Goal: Find specific page/section: Find specific page/section

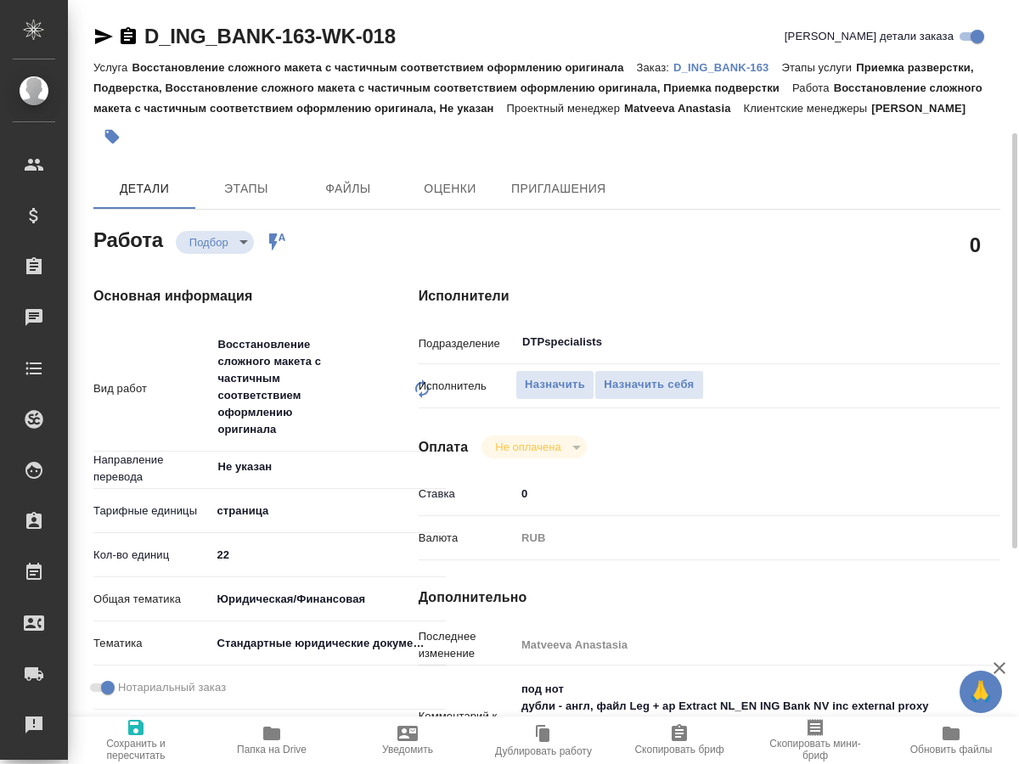
scroll to position [173, 0]
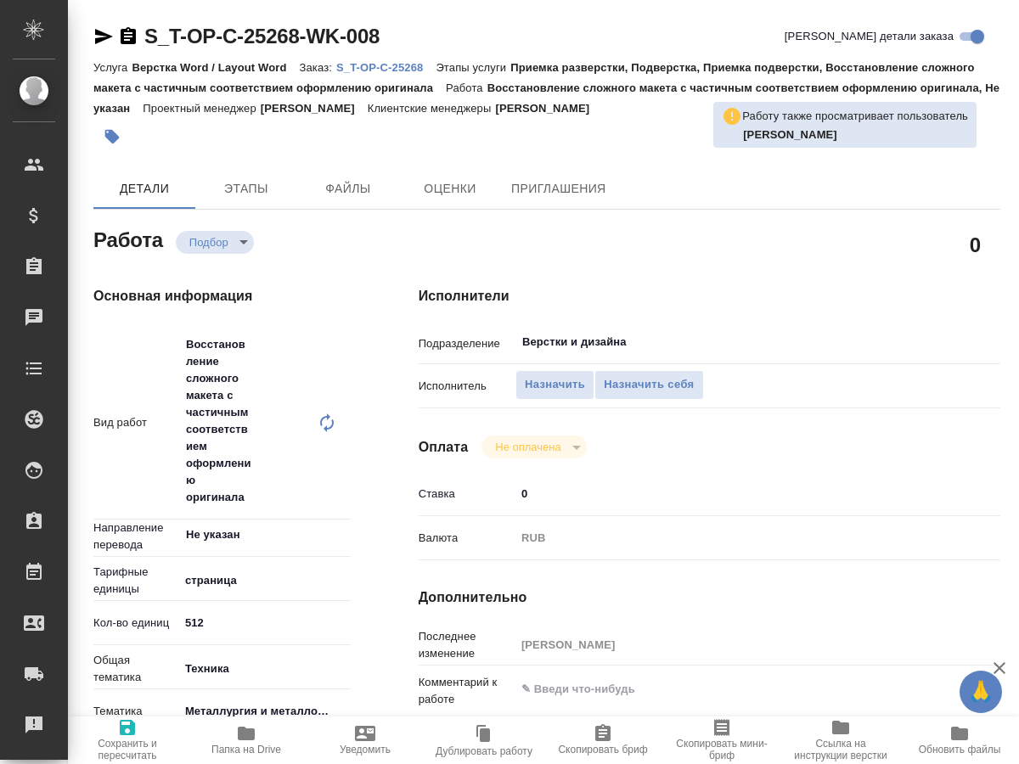
type textarea "x"
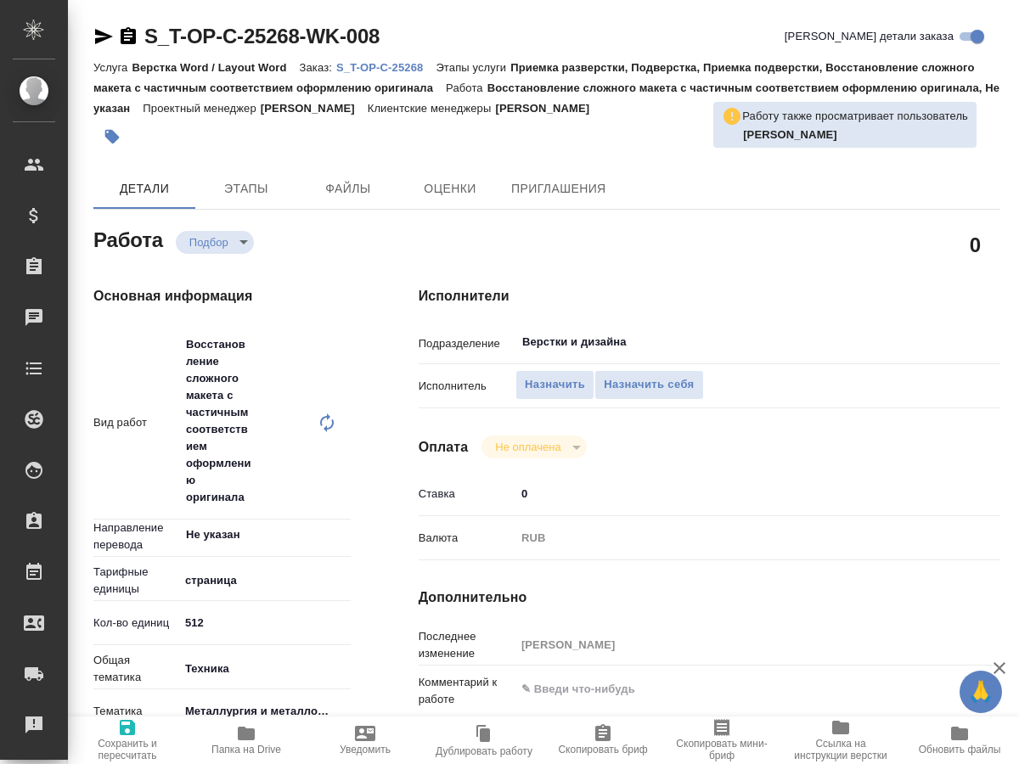
type textarea "x"
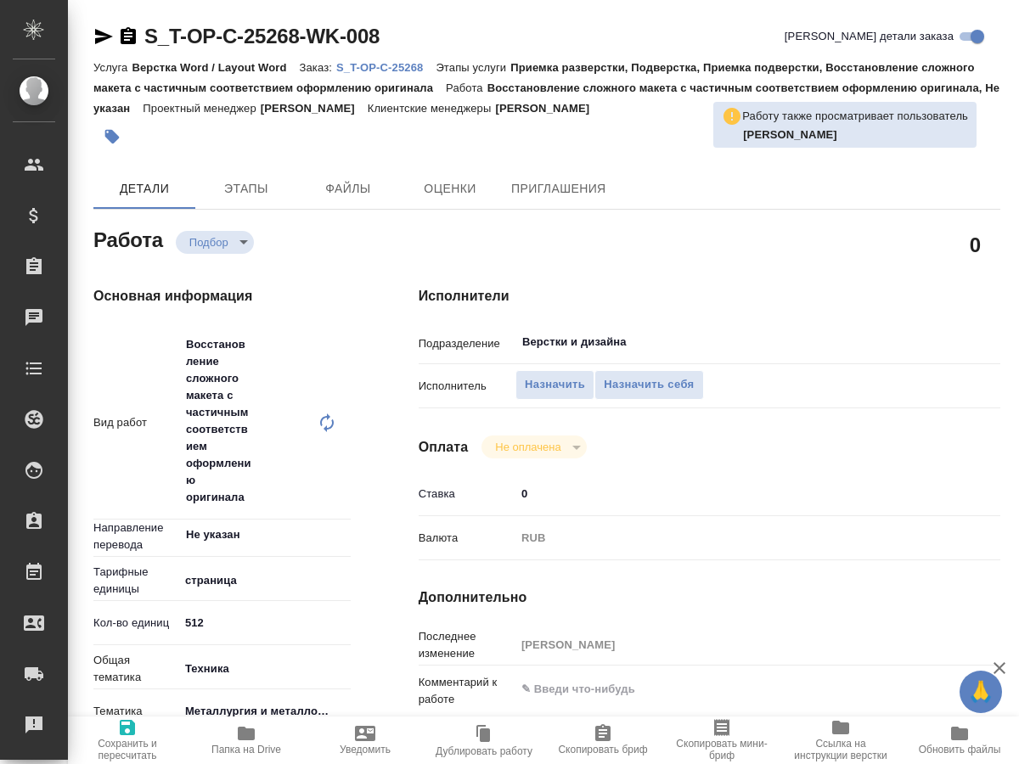
type textarea "x"
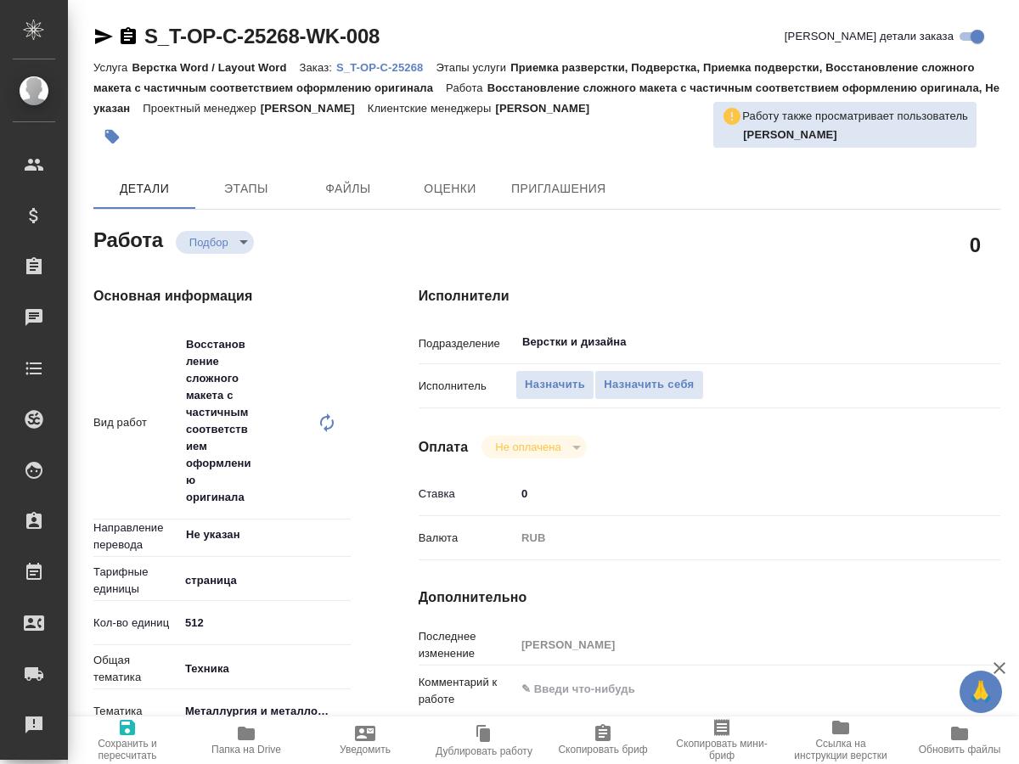
type textarea "x"
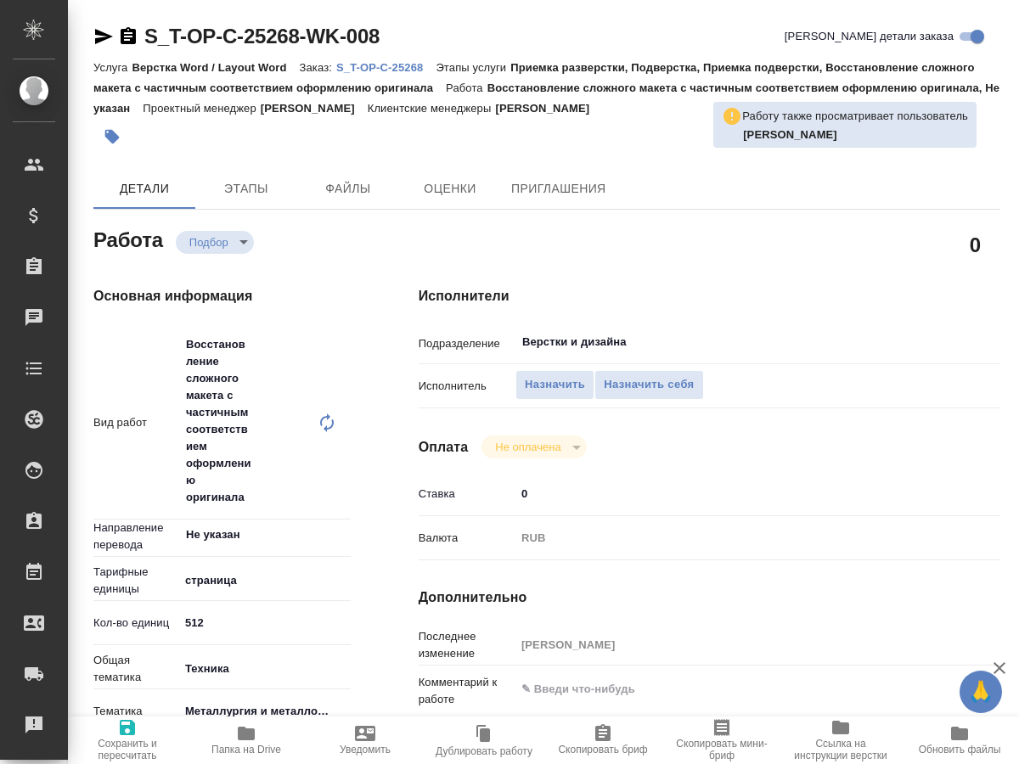
type textarea "x"
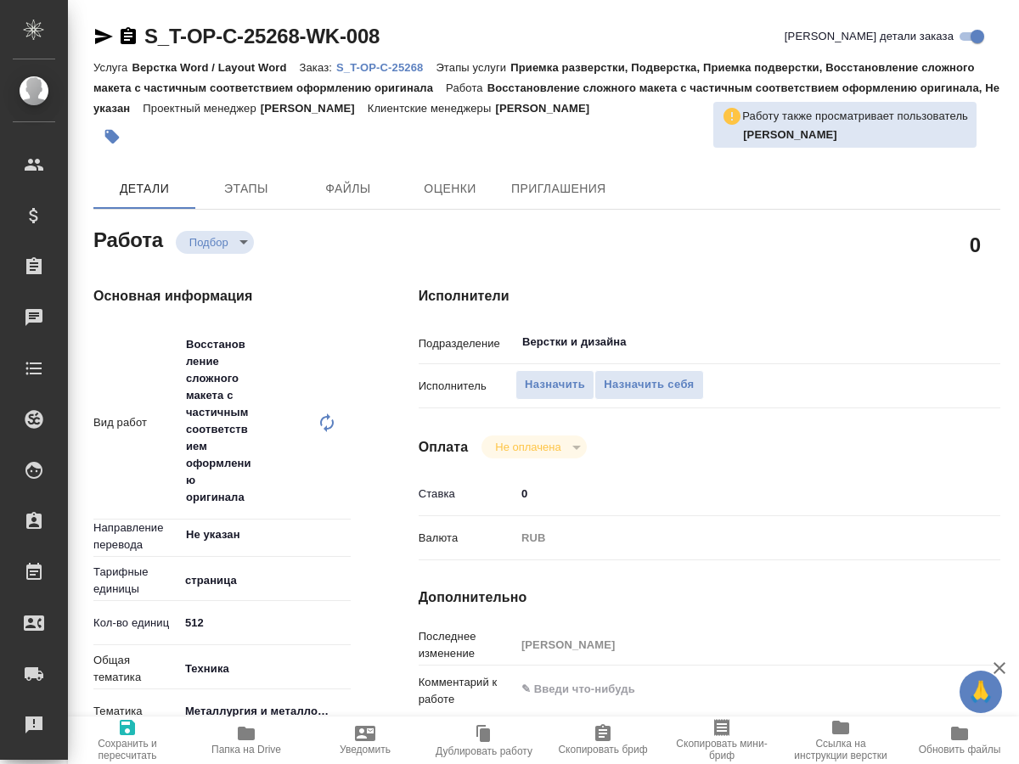
type textarea "x"
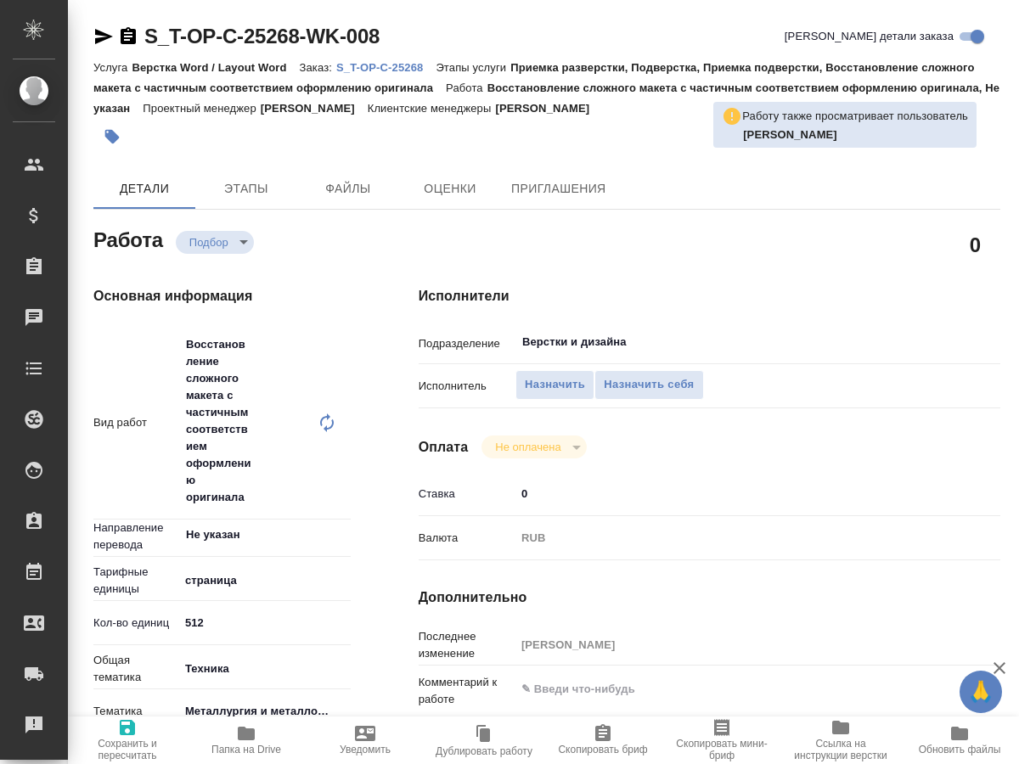
type textarea "x"
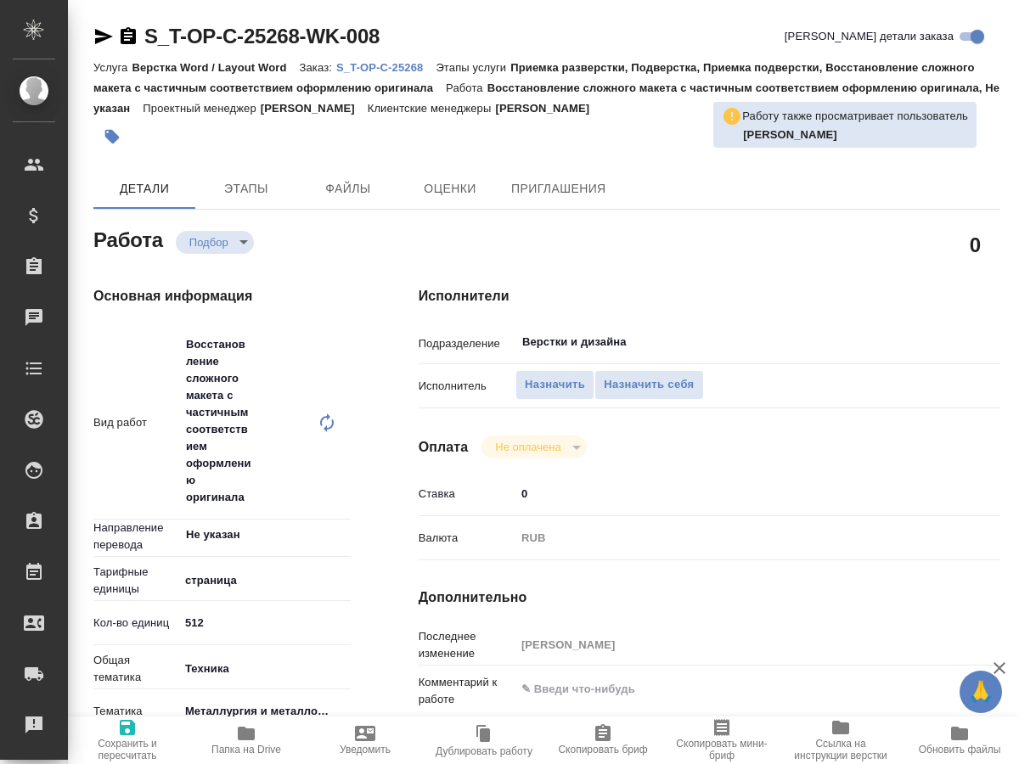
type textarea "x"
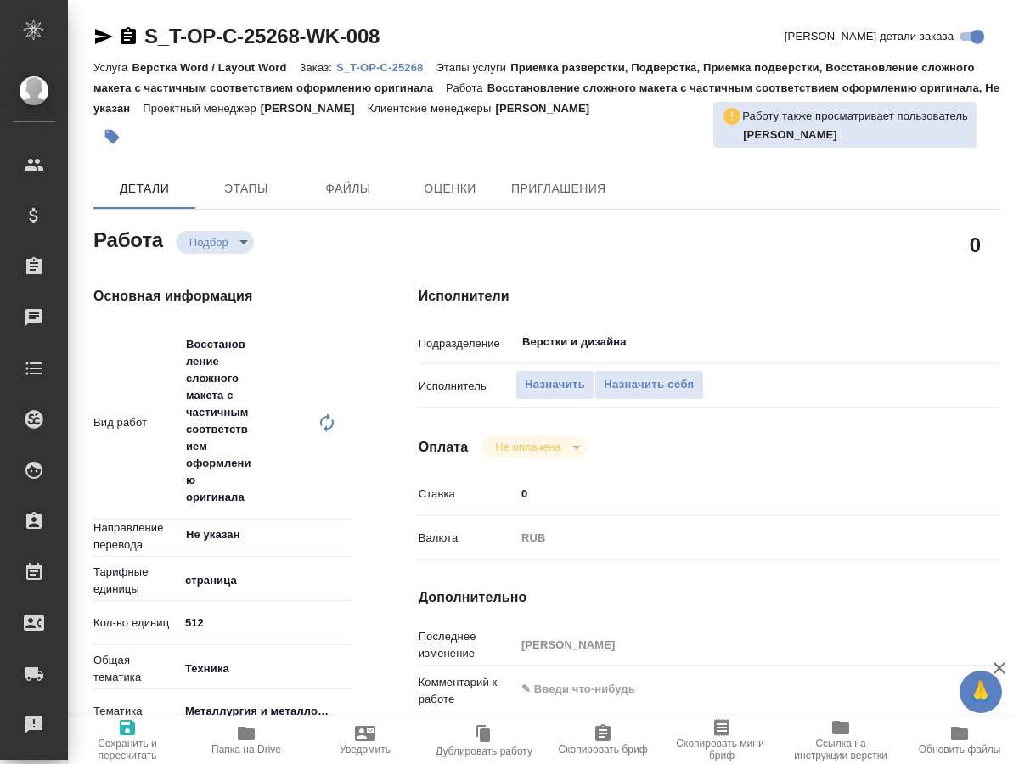
type textarea "x"
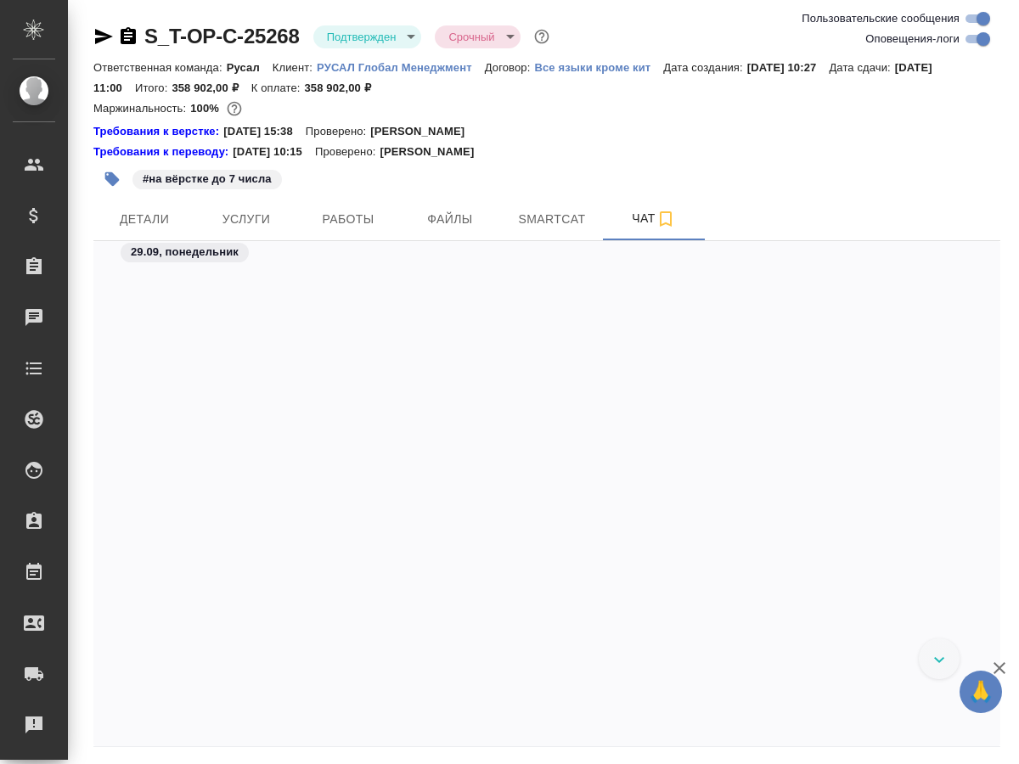
scroll to position [4688, 0]
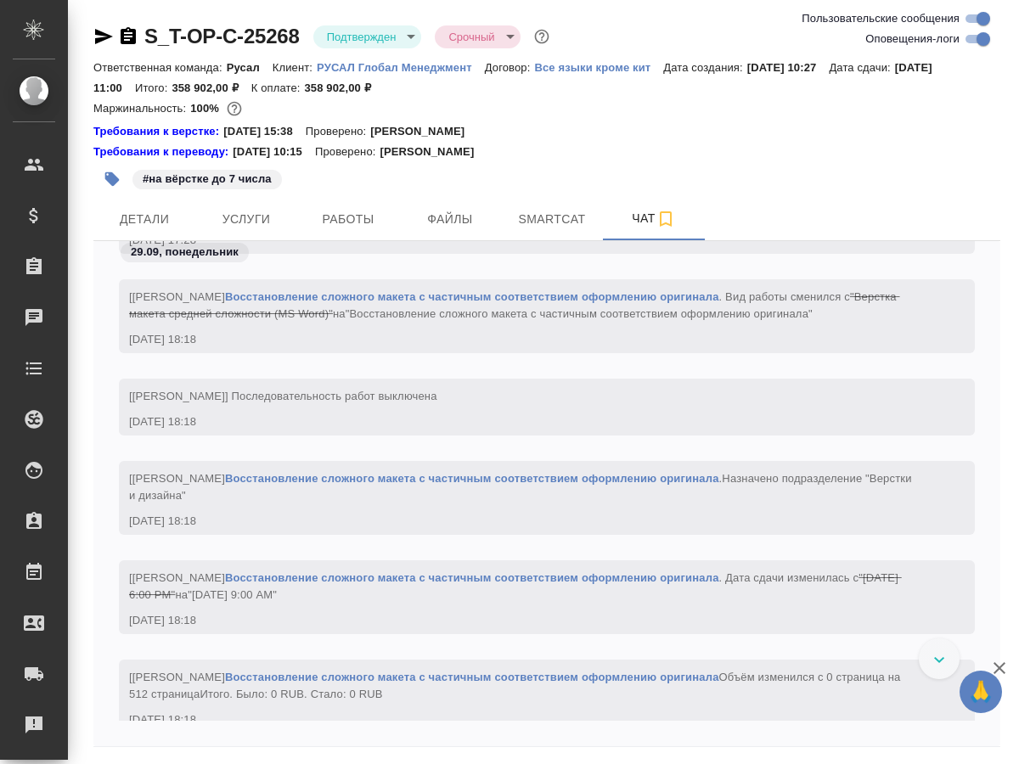
click at [103, 31] on icon "button" at bounding box center [103, 36] width 20 height 20
